Goal: Task Accomplishment & Management: Use online tool/utility

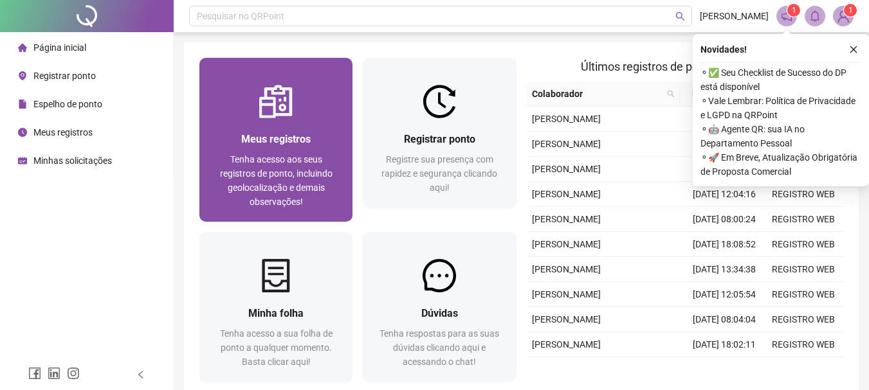
click at [311, 118] on div "Meus registros Tenha acesso aos seus registros de ponto, incluindo geolocalizaç…" at bounding box center [275, 170] width 153 height 104
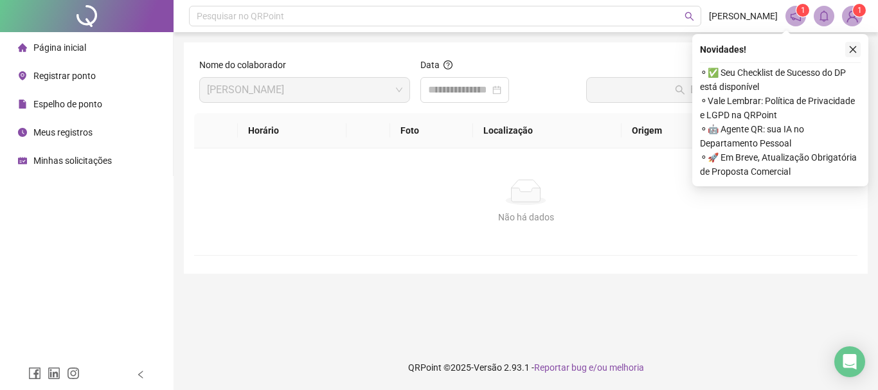
click at [851, 49] on icon "close" at bounding box center [853, 49] width 9 height 9
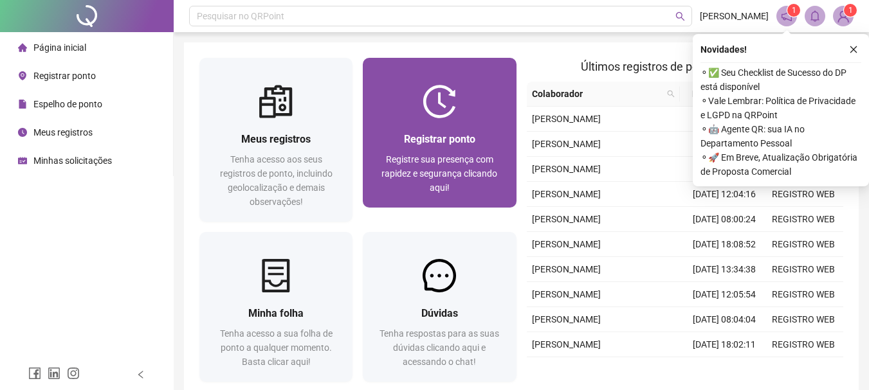
click at [469, 113] on div at bounding box center [439, 101] width 153 height 33
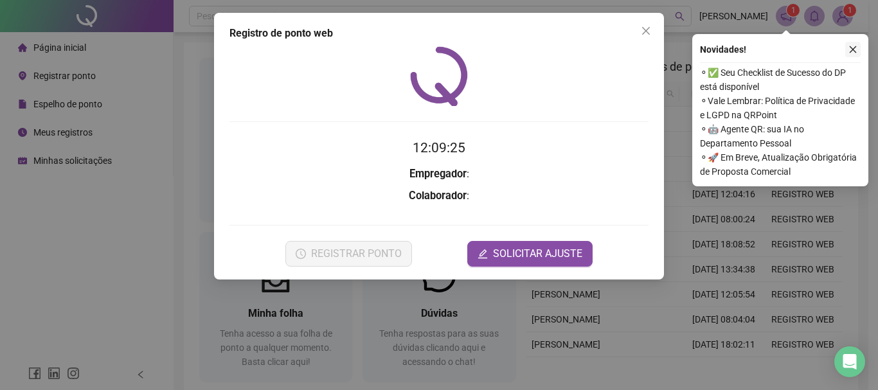
click at [854, 50] on icon "close" at bounding box center [853, 49] width 7 height 7
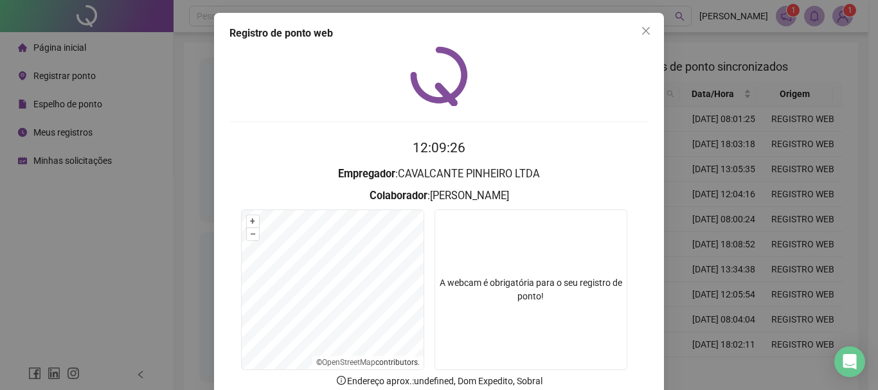
scroll to position [84, 0]
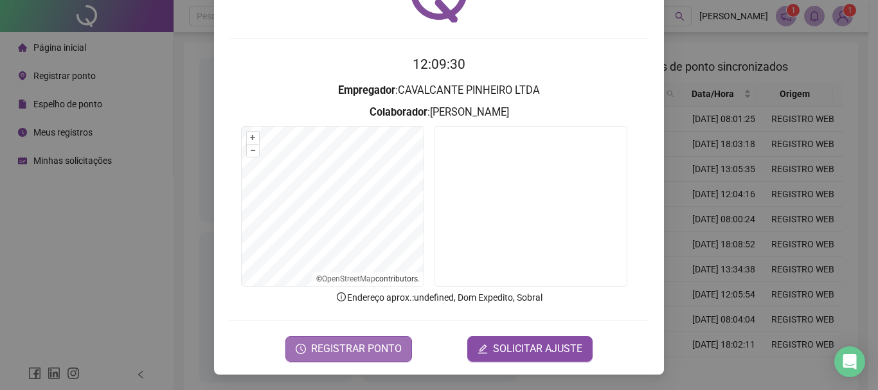
click at [369, 352] on span "REGISTRAR PONTO" at bounding box center [356, 348] width 91 height 15
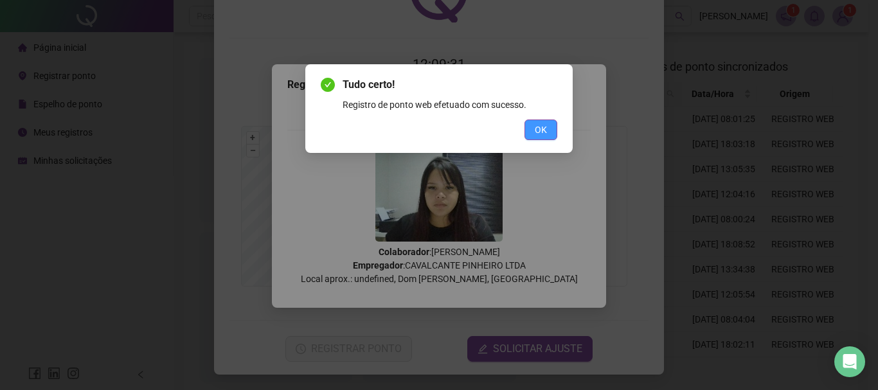
click at [551, 130] on button "OK" at bounding box center [541, 130] width 33 height 21
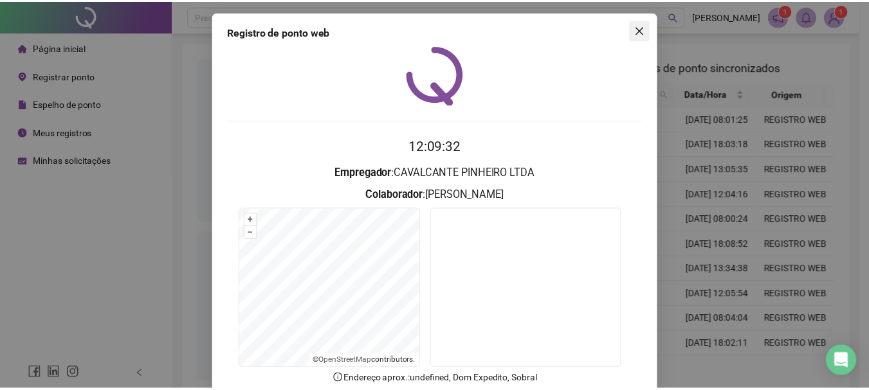
scroll to position [0, 0]
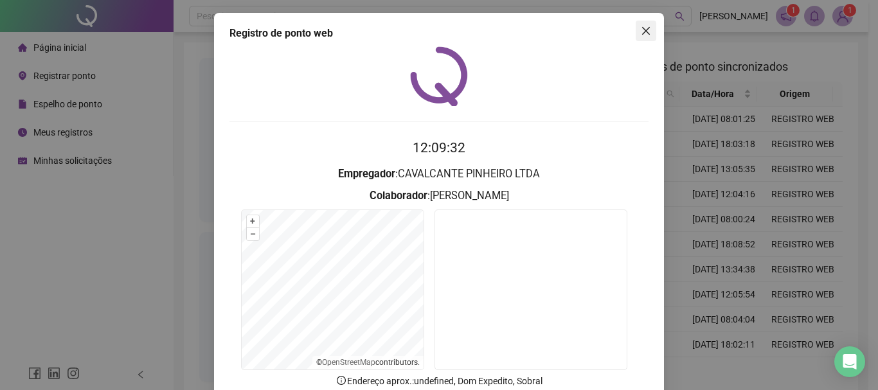
click at [641, 21] on button "Close" at bounding box center [646, 31] width 21 height 21
